Goal: Entertainment & Leisure: Consume media (video, audio)

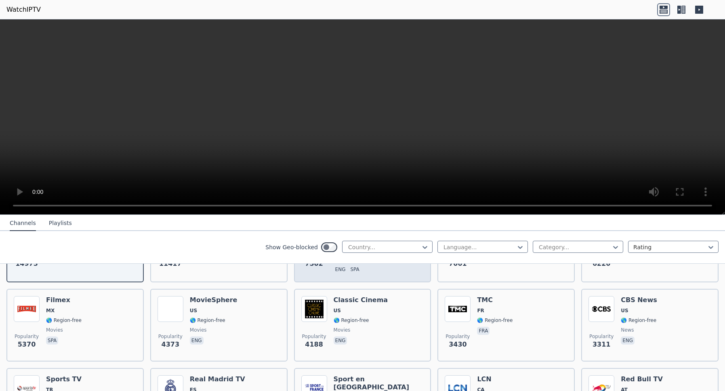
scroll to position [138, 0]
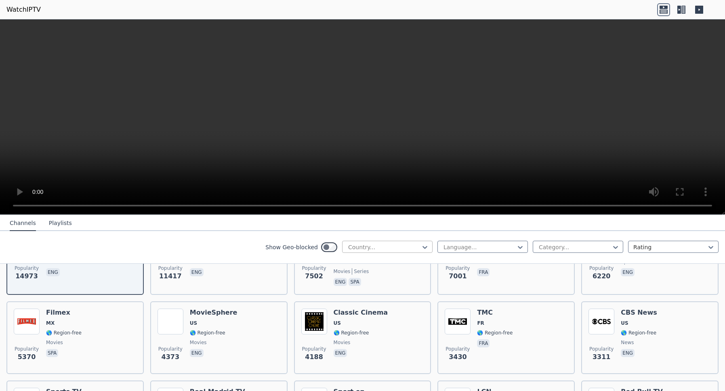
click at [419, 245] on div at bounding box center [383, 247] width 73 height 8
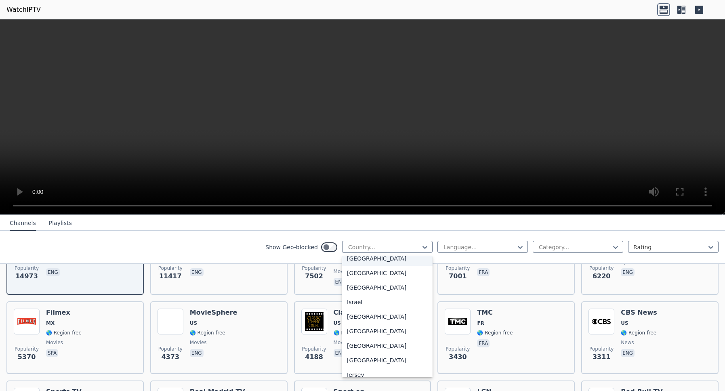
scroll to position [1289, 0]
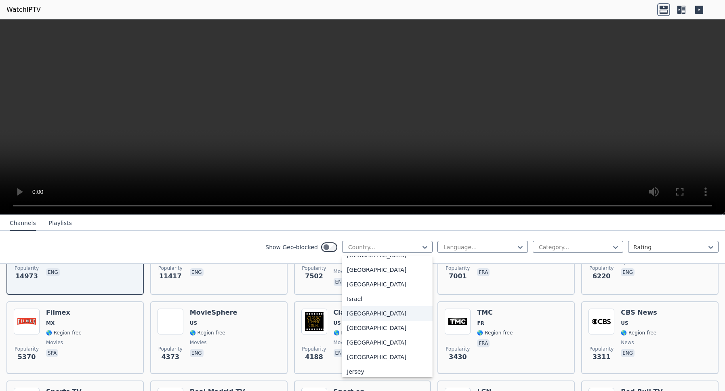
click at [368, 321] on div "[GEOGRAPHIC_DATA]" at bounding box center [387, 313] width 90 height 15
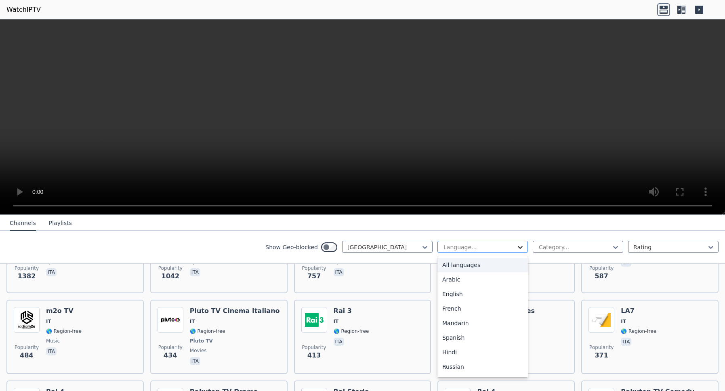
click at [520, 245] on icon at bounding box center [520, 247] width 8 height 8
type input "**"
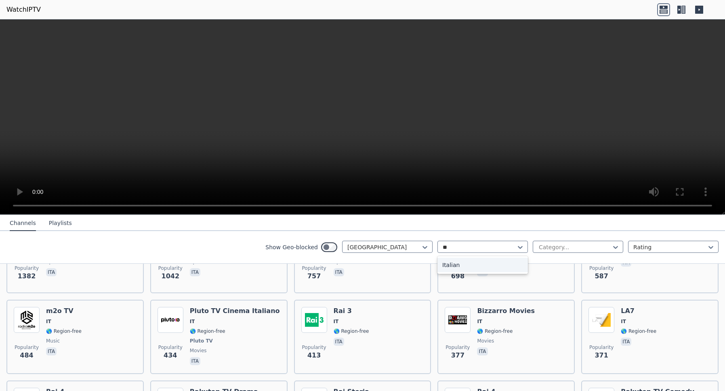
click at [444, 263] on div "Italian" at bounding box center [482, 265] width 90 height 15
click at [604, 244] on div at bounding box center [574, 247] width 73 height 8
type input "**"
click at [596, 270] on div "Sports" at bounding box center [577, 265] width 90 height 15
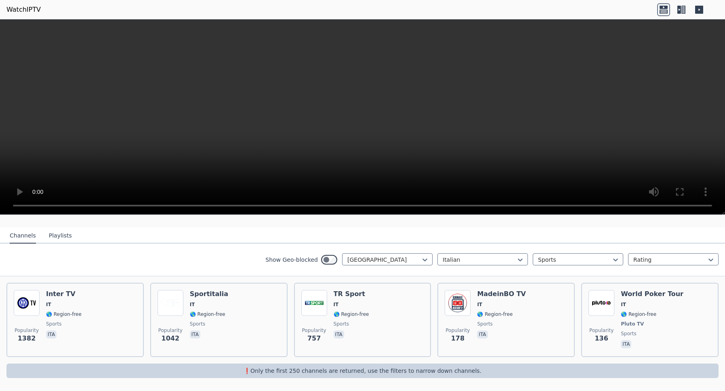
scroll to position [69, 0]
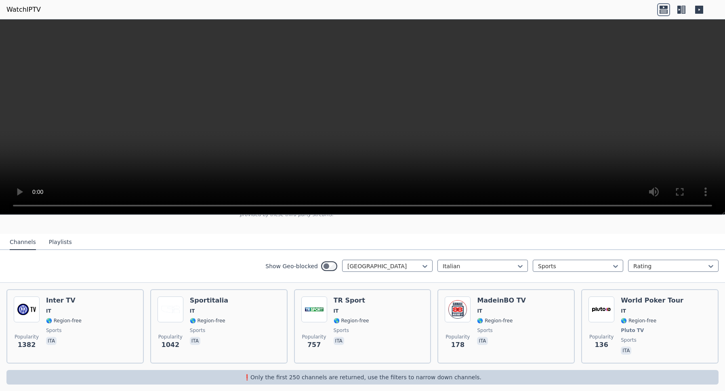
click at [708, 250] on div "Show Geo-blocked Italy Italian option Sports, selected. Sports Rating" at bounding box center [362, 266] width 725 height 33
click at [692, 262] on div at bounding box center [669, 266] width 73 height 8
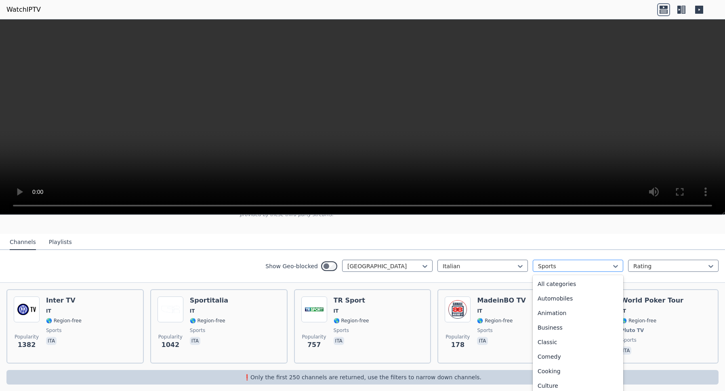
click at [567, 262] on div at bounding box center [574, 266] width 73 height 8
click at [706, 264] on div "Rating" at bounding box center [673, 266] width 90 height 12
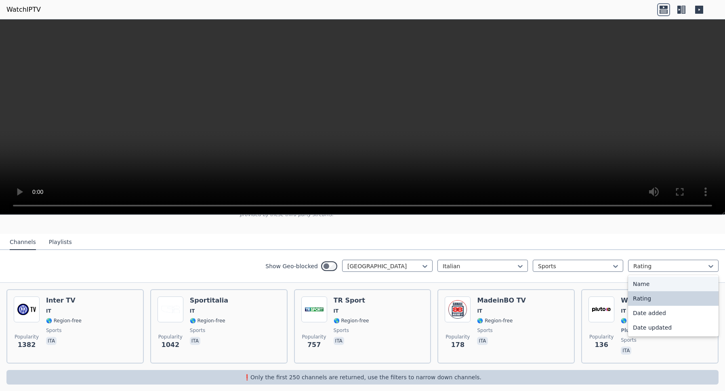
click at [662, 281] on div "Name" at bounding box center [673, 284] width 90 height 15
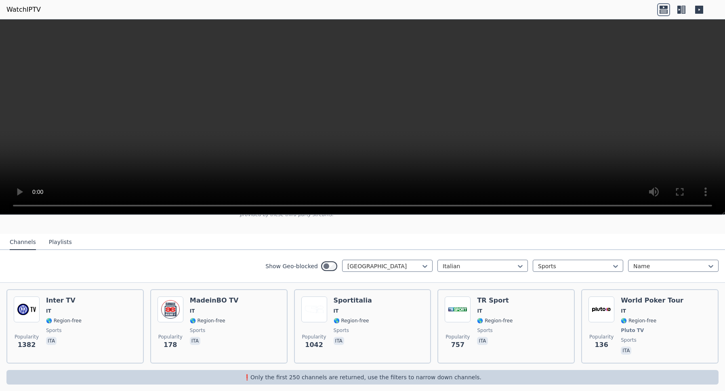
click at [673, 270] on div "Show Geo-blocked Italy Italian Sports option Name, selected. Name" at bounding box center [362, 266] width 725 height 33
click at [680, 262] on div at bounding box center [669, 266] width 73 height 8
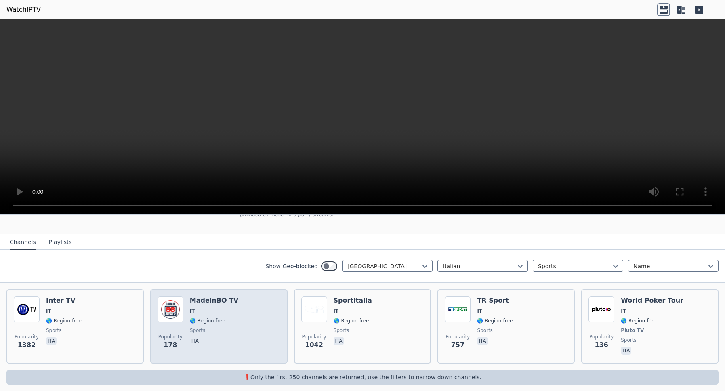
click at [215, 327] on div "MadeinBO TV IT 🌎 Region-free sports ita" at bounding box center [214, 326] width 49 height 60
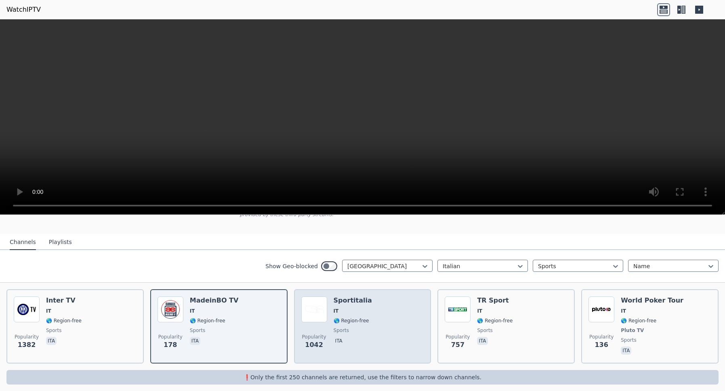
click at [392, 306] on div "Popularity 1042 Sportitalia IT 🌎 Region-free sports ita" at bounding box center [362, 326] width 123 height 60
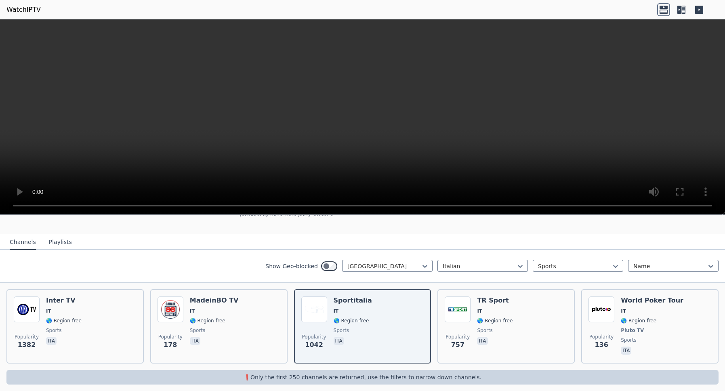
click at [61, 237] on button "Playlists" at bounding box center [60, 242] width 23 height 15
